Goal: Task Accomplishment & Management: Use online tool/utility

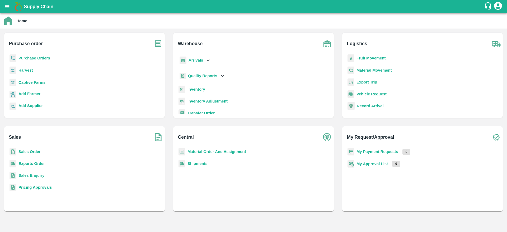
click at [201, 158] on div "Material Order And Assignment" at bounding box center [253, 154] width 152 height 12
click at [205, 155] on div "Material Order And Assignment" at bounding box center [253, 154] width 152 height 12
click at [208, 151] on b "Material Order And Assignment" at bounding box center [216, 151] width 59 height 4
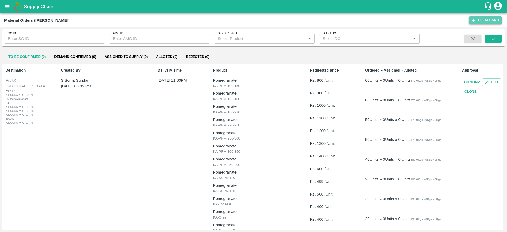
click at [477, 21] on button "Create AMO" at bounding box center [485, 20] width 33 height 8
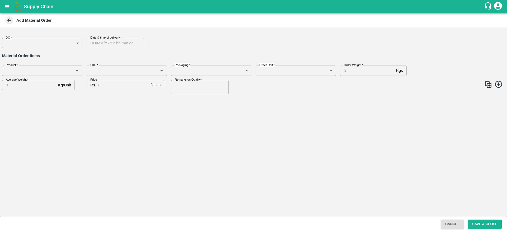
click at [136, 66] on div "SKU   *" at bounding box center [127, 70] width 80 height 10
click at [61, 70] on input "Product   *" at bounding box center [38, 70] width 68 height 7
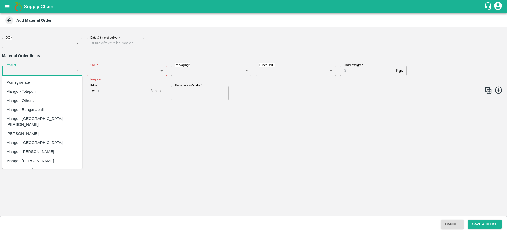
click at [52, 83] on div "Pomegranate" at bounding box center [42, 82] width 80 height 9
type input "Pomegranate"
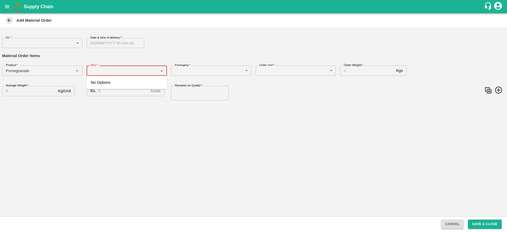
click at [109, 71] on input "SKU   *" at bounding box center [122, 70] width 68 height 7
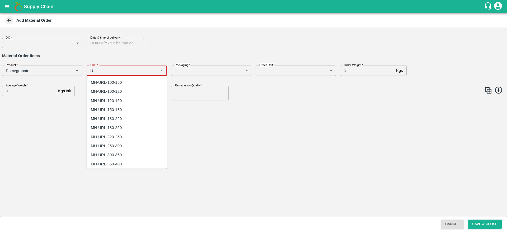
type input "U"
